Goal: Navigation & Orientation: Find specific page/section

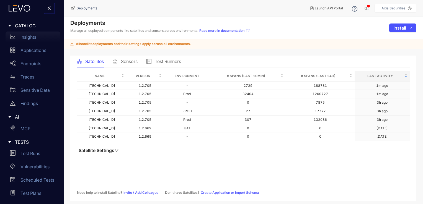
click at [37, 38] on div "Insights" at bounding box center [33, 37] width 55 height 11
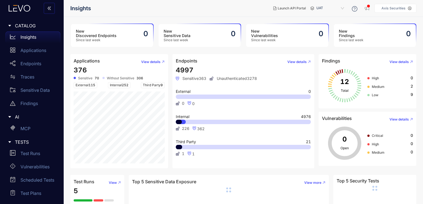
click at [235, 7] on nav "Insights" at bounding box center [169, 8] width 198 height 10
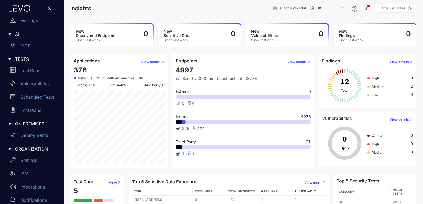
scroll to position [90, 0]
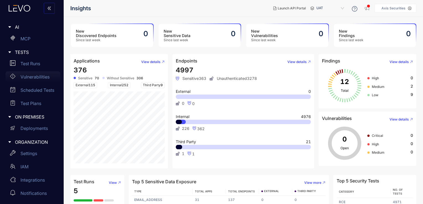
click at [42, 80] on div "Vulnerabilities" at bounding box center [33, 76] width 55 height 11
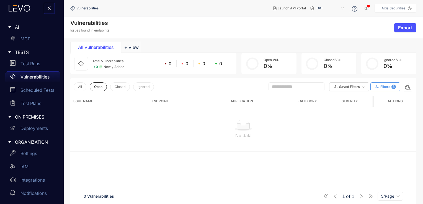
click at [384, 87] on span "Filters" at bounding box center [385, 87] width 10 height 4
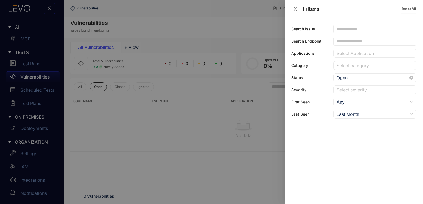
click at [346, 76] on span "Open" at bounding box center [374, 78] width 76 height 8
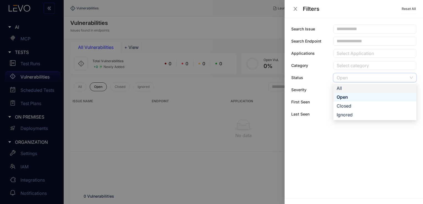
click at [342, 88] on div "All" at bounding box center [374, 88] width 76 height 6
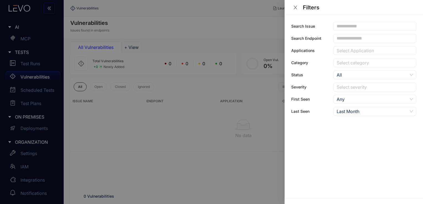
click at [320, 151] on div "Search Issue Search Endpoint Applications Select Application Category Select ca…" at bounding box center [353, 106] width 138 height 183
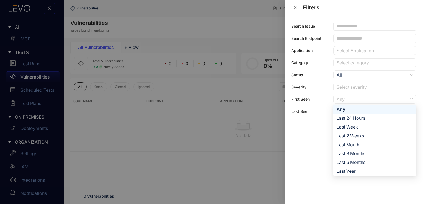
click at [359, 100] on div "Any" at bounding box center [371, 99] width 71 height 8
click at [344, 111] on div "Any" at bounding box center [374, 109] width 76 height 6
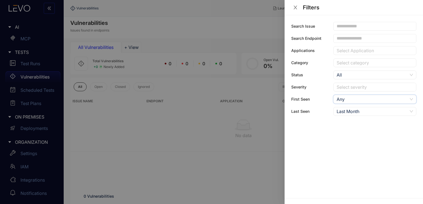
click at [353, 108] on div "Last Month" at bounding box center [371, 111] width 71 height 8
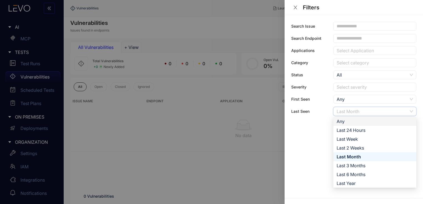
click at [347, 121] on div "Any" at bounding box center [374, 121] width 76 height 6
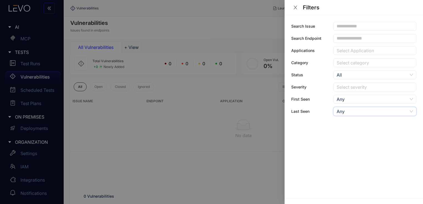
click at [321, 130] on div "Search Issue Search Endpoint Applications Select Application Category Select ca…" at bounding box center [353, 106] width 138 height 183
click at [232, 135] on div at bounding box center [211, 102] width 423 height 204
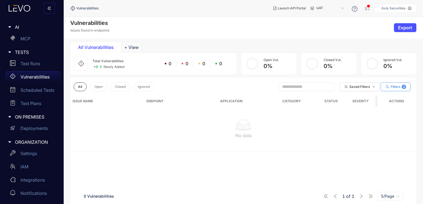
click at [403, 88] on span "2" at bounding box center [403, 87] width 4 height 4
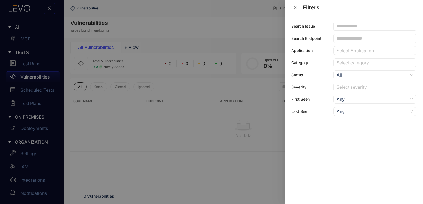
click at [213, 126] on div at bounding box center [211, 102] width 423 height 204
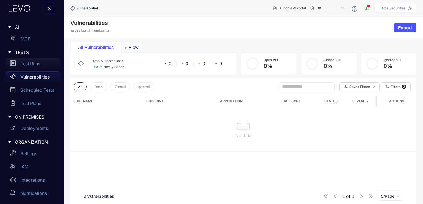
click at [33, 64] on p "Test Runs" at bounding box center [30, 63] width 20 height 5
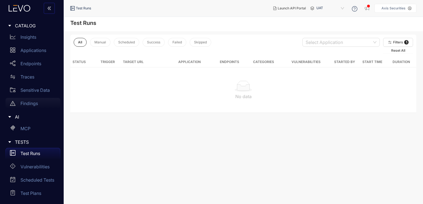
click at [36, 103] on p "Findings" at bounding box center [28, 103] width 17 height 5
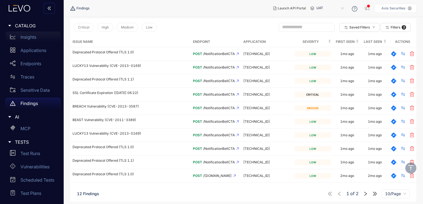
click at [41, 36] on div "Insights" at bounding box center [33, 37] width 55 height 11
